Goal: Task Accomplishment & Management: Use online tool/utility

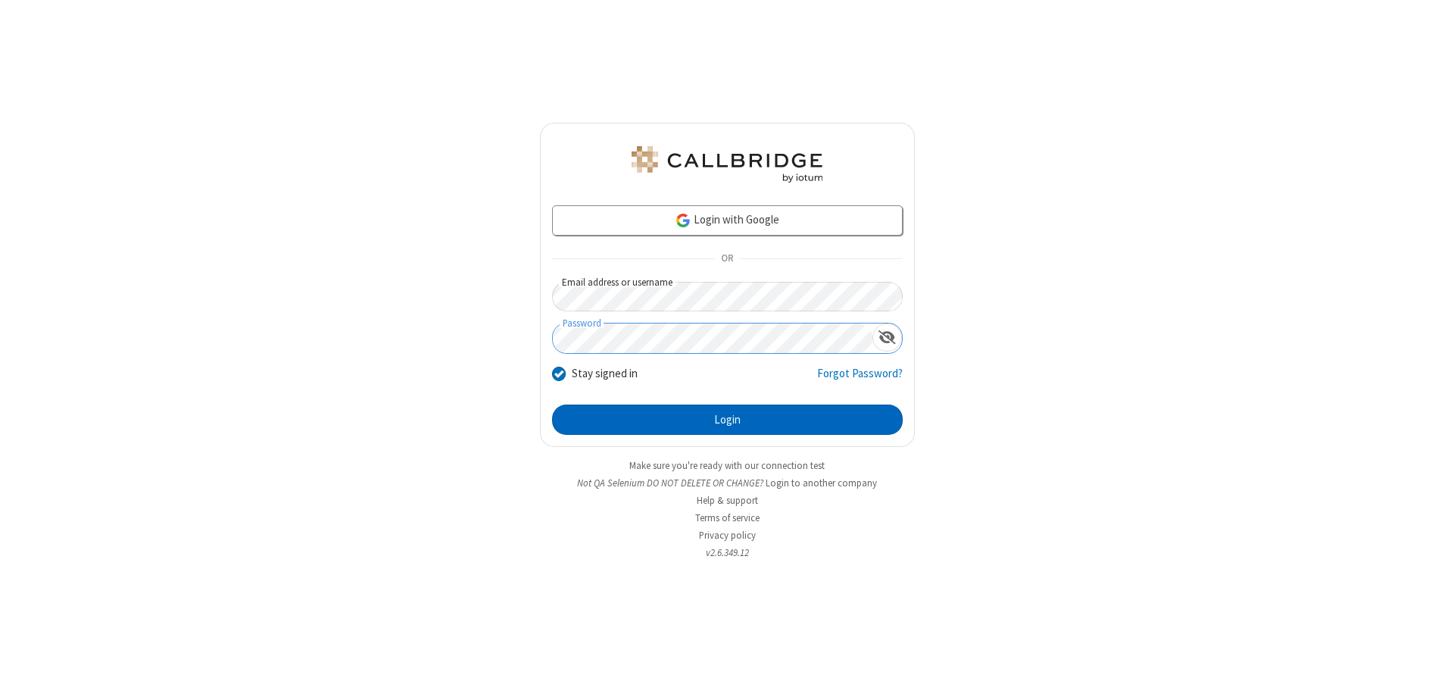
click at [727, 420] on button "Login" at bounding box center [727, 420] width 351 height 30
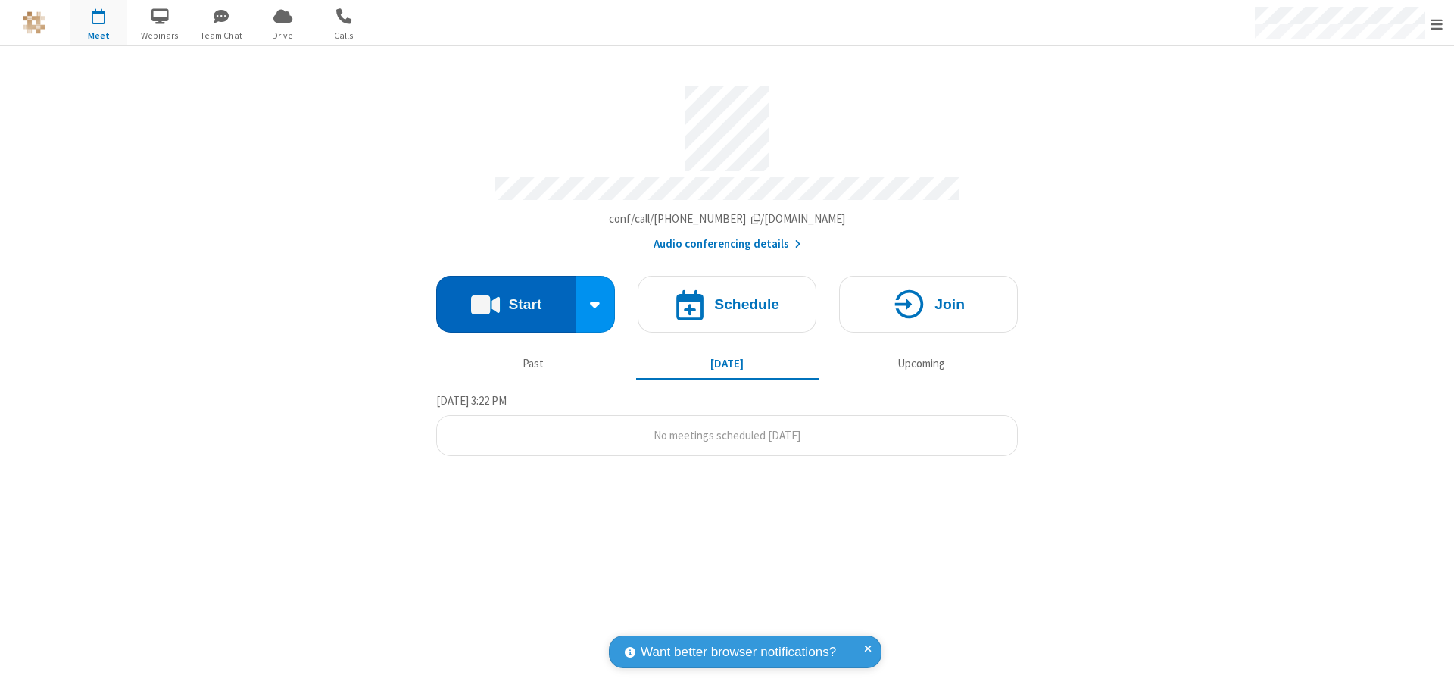
click at [506, 297] on button "Start" at bounding box center [506, 304] width 140 height 57
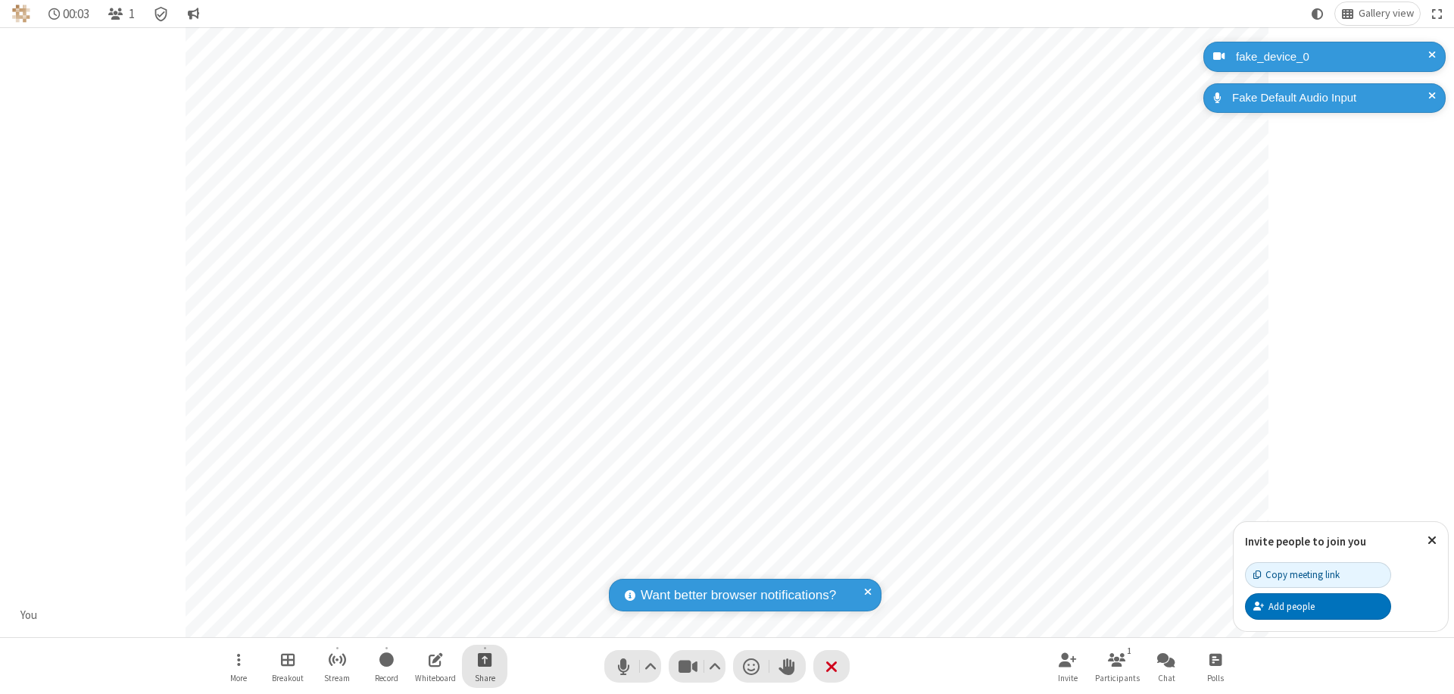
click at [485, 659] on span "Start sharing" at bounding box center [485, 659] width 14 height 19
click at [484, 567] on span "Share additional camera" at bounding box center [494, 570] width 112 height 13
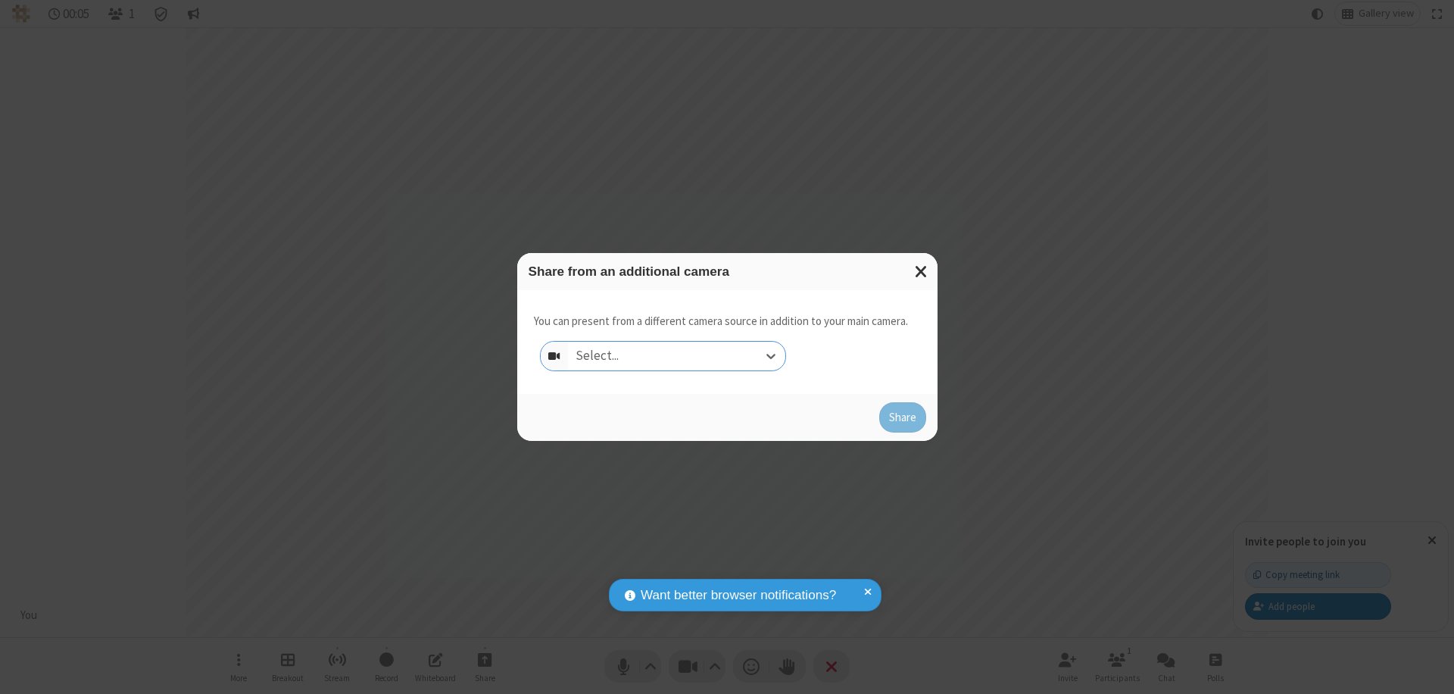
click at [676, 356] on div "Select..." at bounding box center [676, 356] width 217 height 29
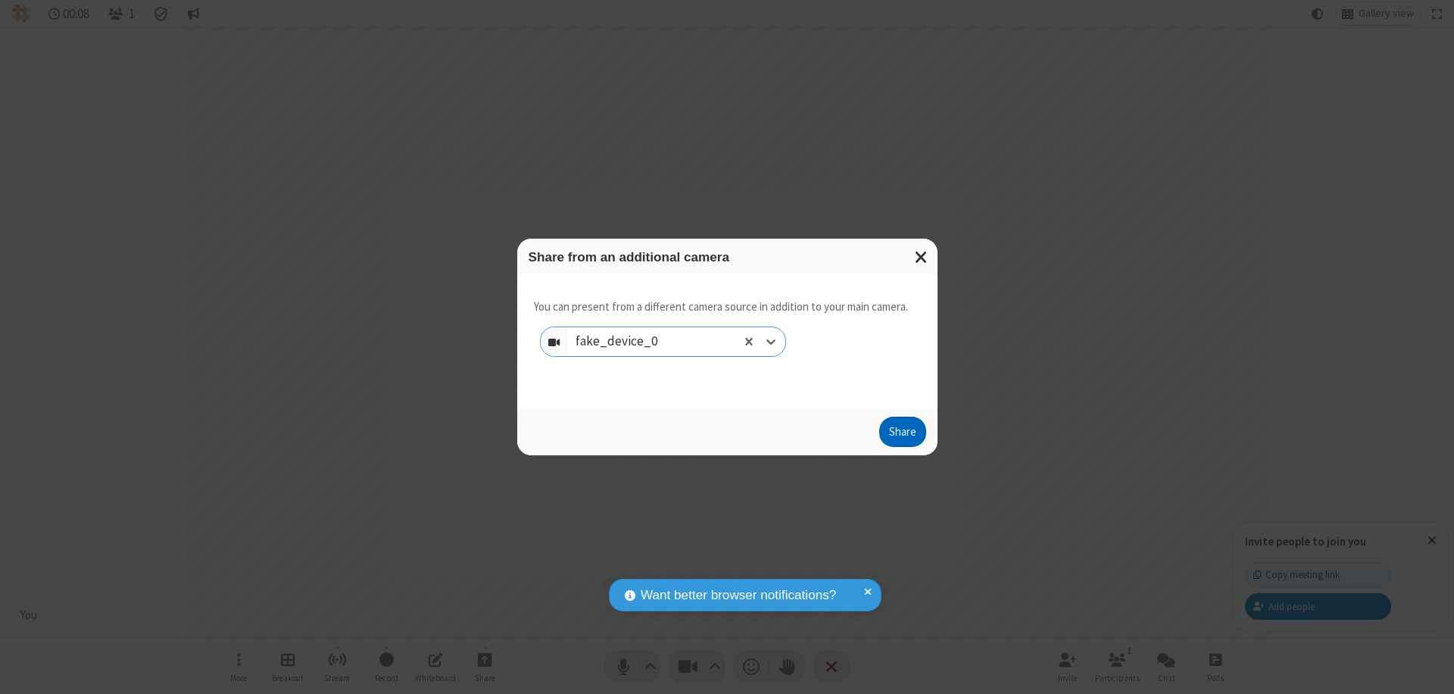
click at [902, 435] on button "Share" at bounding box center [903, 432] width 47 height 30
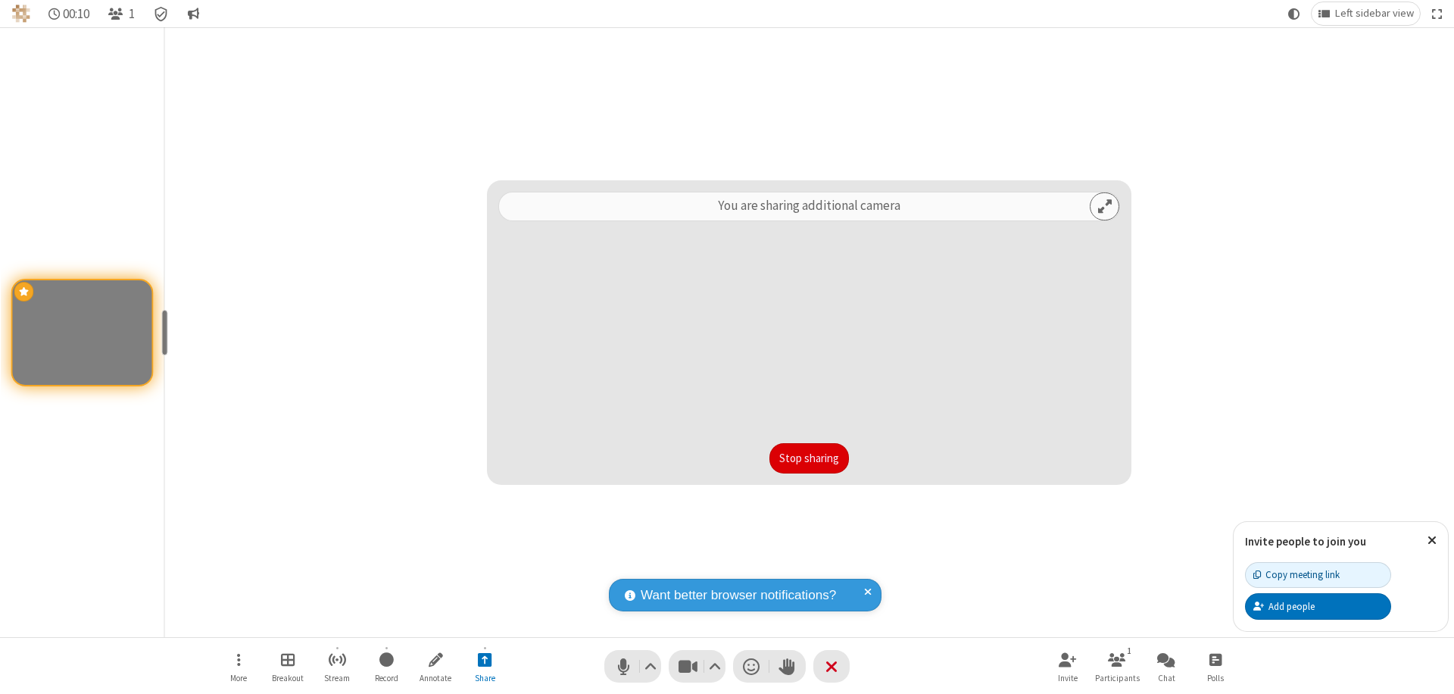
click at [809, 458] on button "Stop sharing" at bounding box center [810, 458] width 80 height 30
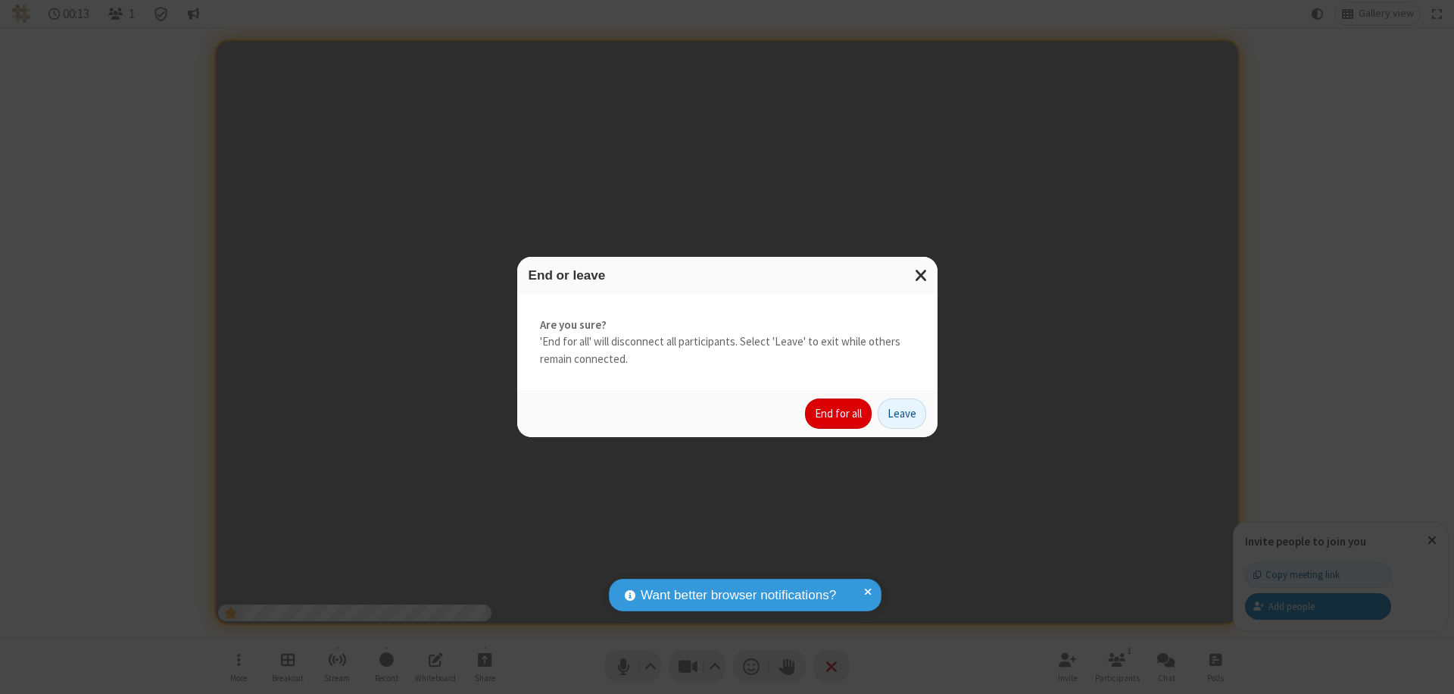
click at [839, 414] on button "End for all" at bounding box center [838, 413] width 67 height 30
